Goal: Communication & Community: Participate in discussion

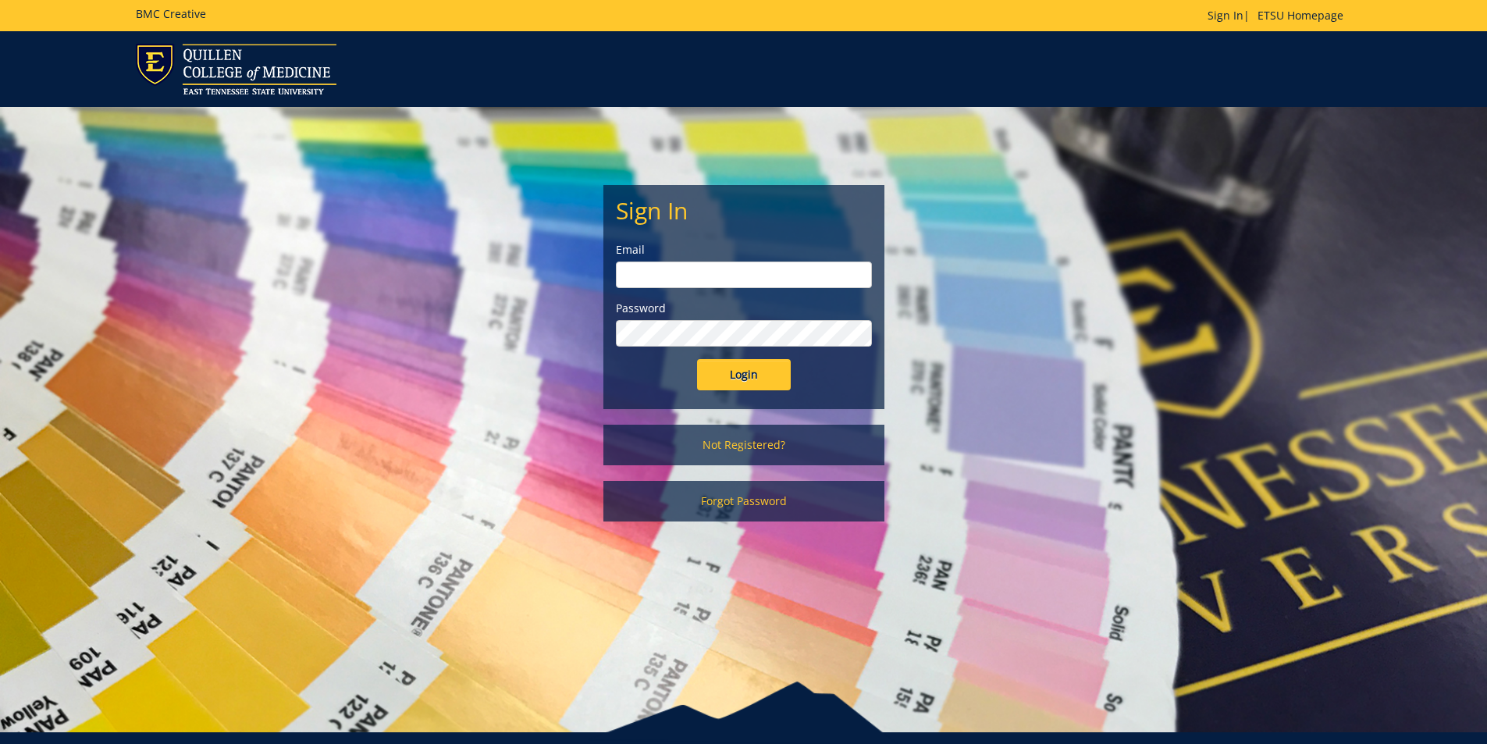
type input "[EMAIL_ADDRESS][DOMAIN_NAME]"
click at [754, 372] on input "Login" at bounding box center [744, 374] width 94 height 31
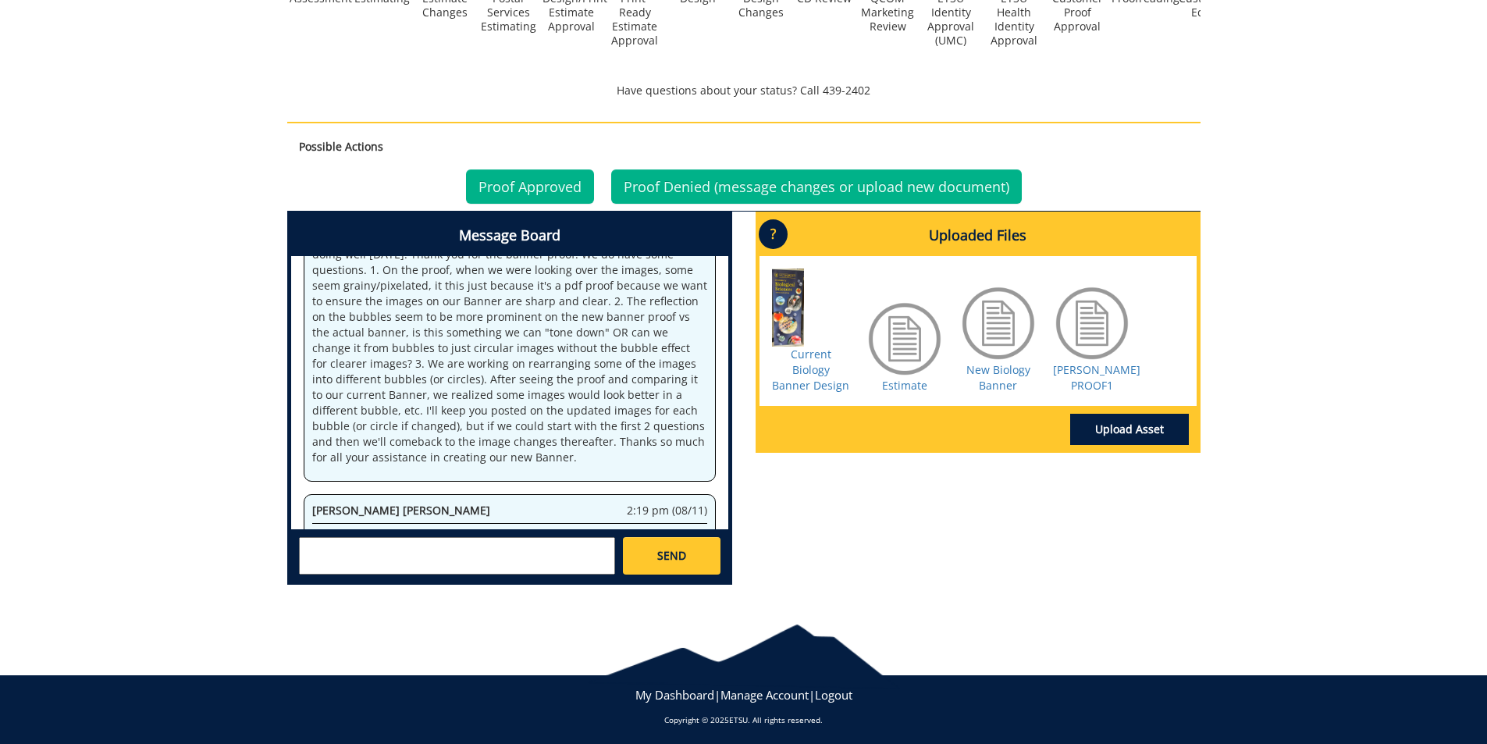
scroll to position [588, 0]
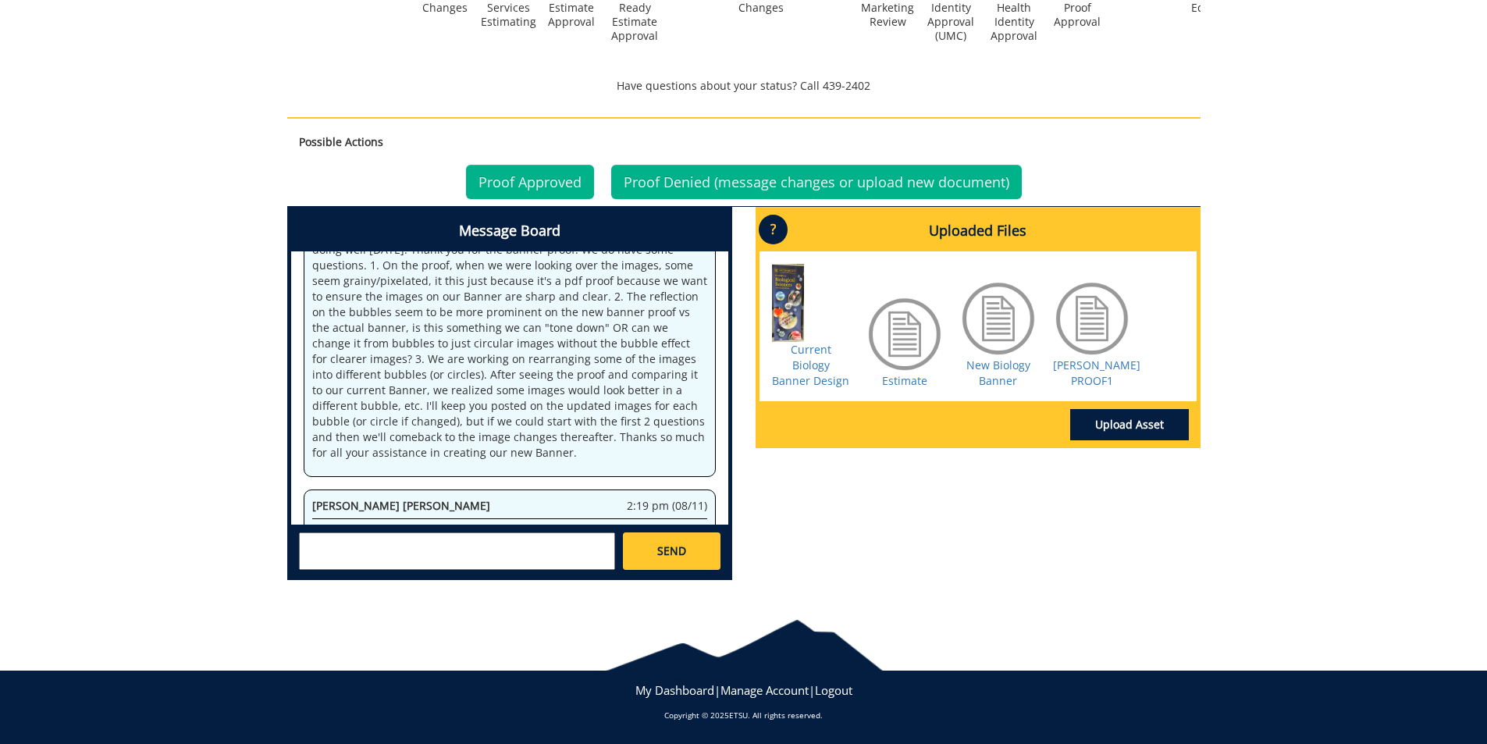
drag, startPoint x: 677, startPoint y: 492, endPoint x: 273, endPoint y: 423, distance: 409.4
click at [280, 423] on div "Message Board System 1:00 pm (03/13) Welcome to the Project Messenger. All mess…" at bounding box center [510, 400] width 468 height 386
copy p "@ [EMAIL_ADDRESS][DOMAIN_NAME] I opened up the AI file to look and see which we…"
click at [1062, 556] on div "Message Board System 1:00 pm (03/13) Welcome to the Project Messenger. All mess…" at bounding box center [744, 400] width 937 height 386
